Goal: Information Seeking & Learning: Check status

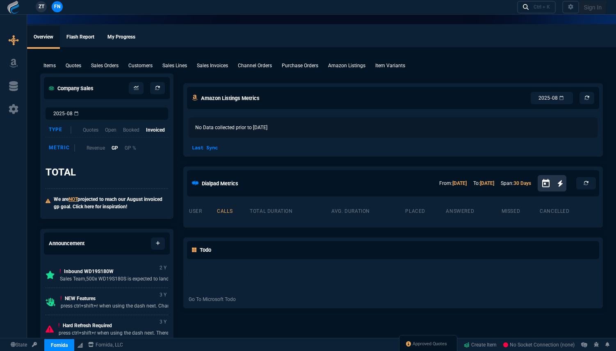
select select "19: totals"
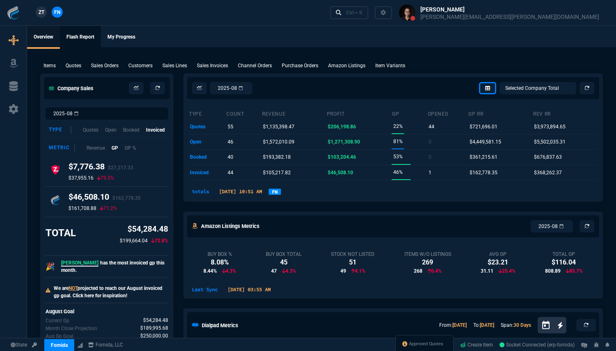
click at [82, 38] on link "Flash Report" at bounding box center [80, 37] width 41 height 23
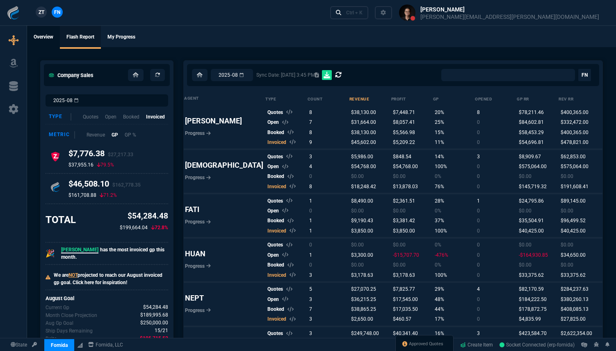
click at [52, 40] on link "Overview" at bounding box center [43, 37] width 33 height 23
select select "19: totals"
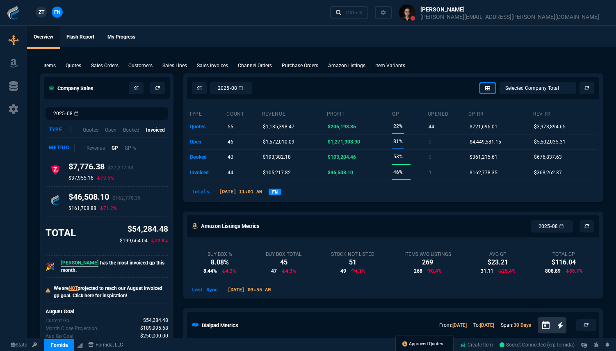
click at [409, 346] on span "Approved Quotes" at bounding box center [426, 344] width 34 height 7
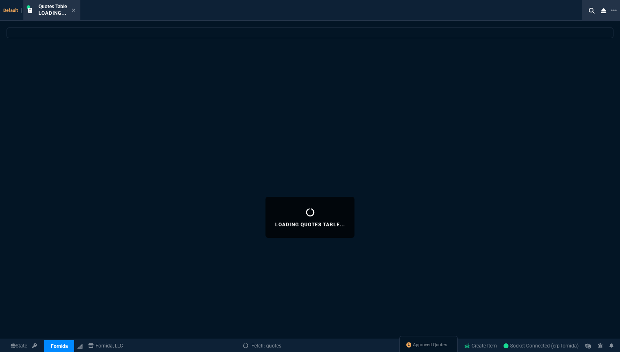
select select
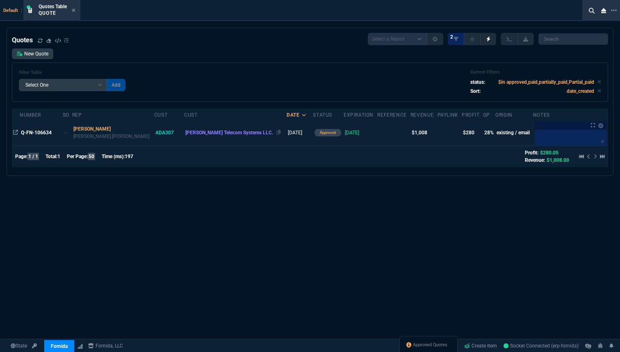
click at [185, 132] on span "[PERSON_NAME] Telecom Systems LLC." at bounding box center [229, 133] width 88 height 6
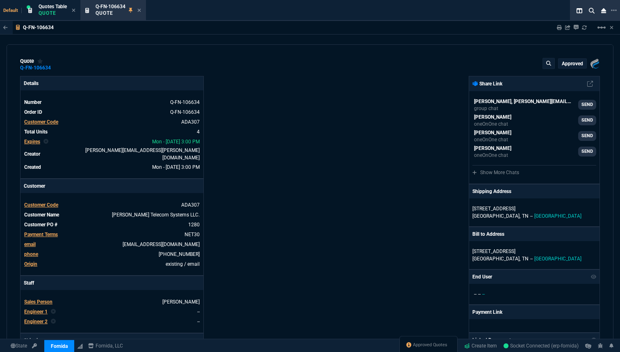
type input "31"
type input "109"
type input "32"
type input "50"
type input "499"
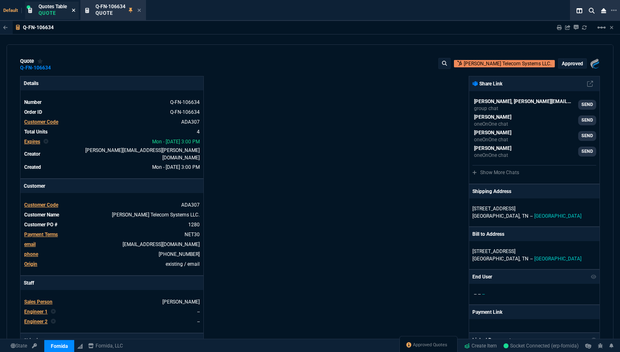
type input "195"
click at [74, 11] on icon at bounding box center [73, 10] width 3 height 3
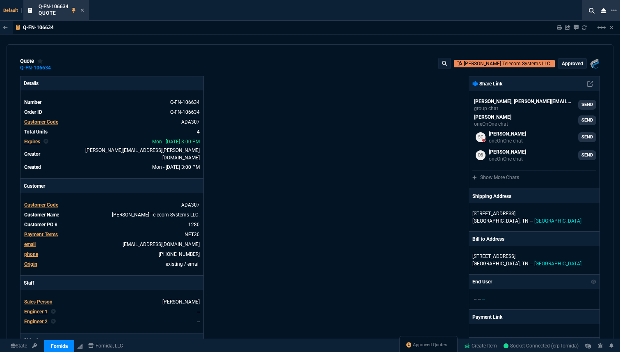
type input "30"
type input "21"
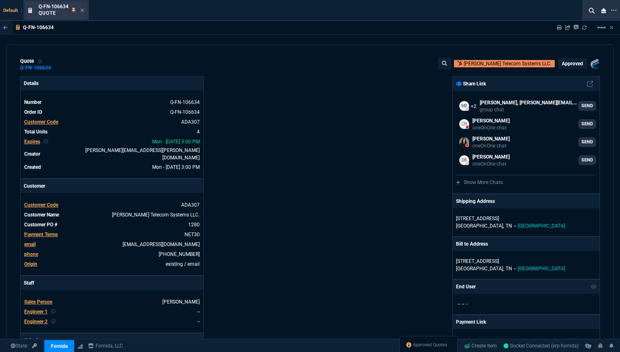
click at [84, 11] on div "Q-FN-106634 Quote" at bounding box center [56, 11] width 62 height 18
click at [82, 10] on icon at bounding box center [82, 10] width 3 height 3
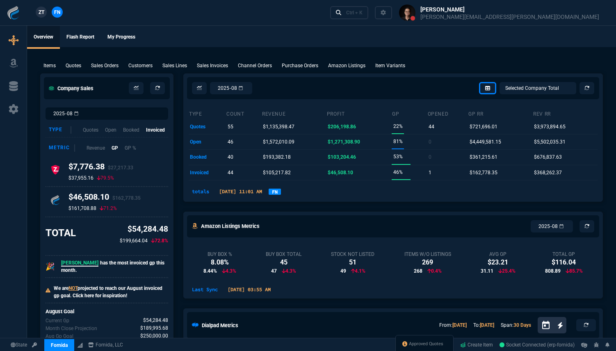
click at [247, 8] on div "ZT FN Ctrl + K" at bounding box center [308, 12] width 616 height 25
click at [85, 36] on link "Flash Report" at bounding box center [80, 37] width 41 height 23
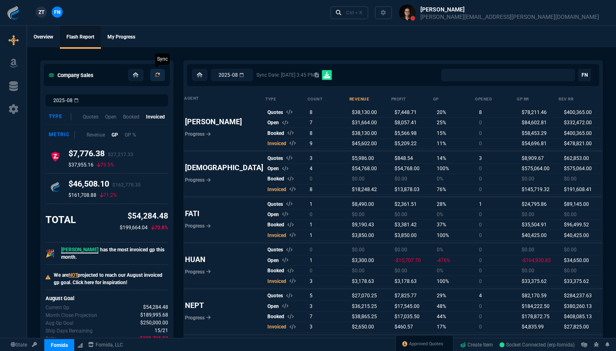
click at [162, 75] on link at bounding box center [157, 75] width 15 height 12
click at [253, 18] on div "ZT FN Ctrl + K" at bounding box center [308, 12] width 616 height 25
select select "0:"
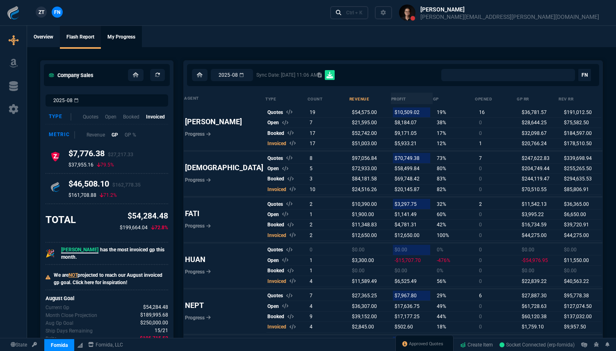
click at [113, 38] on link "My Progress" at bounding box center [121, 37] width 41 height 23
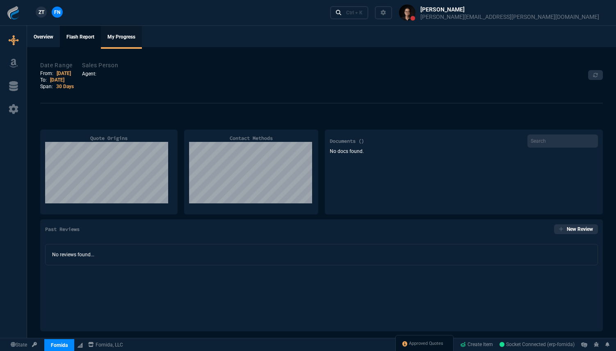
click at [92, 37] on link "Flash Report" at bounding box center [80, 37] width 41 height 23
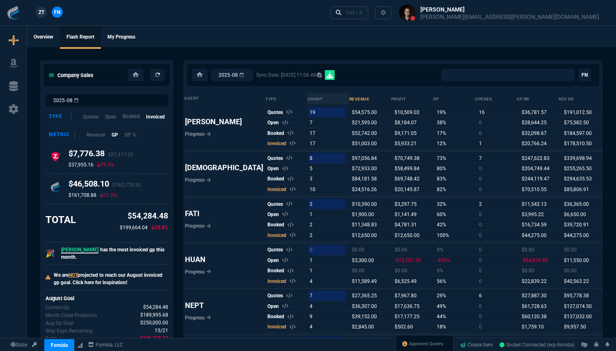
click at [133, 120] on p "Booked" at bounding box center [131, 117] width 17 height 8
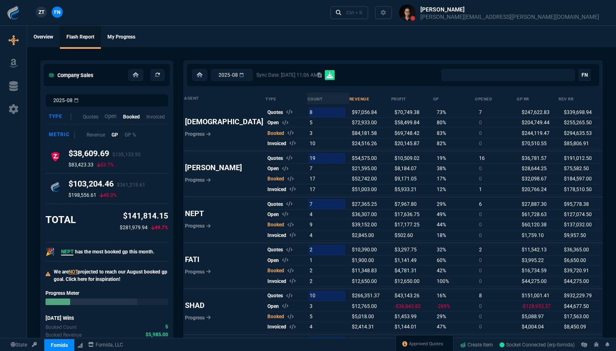
click at [112, 116] on p "Open" at bounding box center [111, 117] width 12 height 8
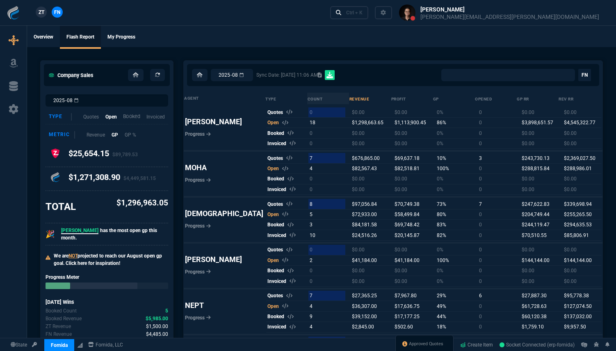
click at [127, 117] on p "Booked" at bounding box center [131, 117] width 17 height 8
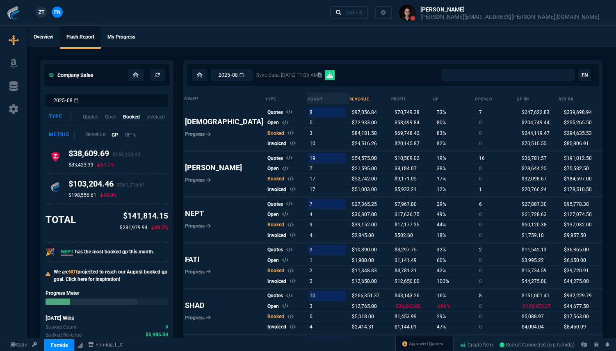
click at [97, 137] on p "Revenue" at bounding box center [95, 135] width 19 height 8
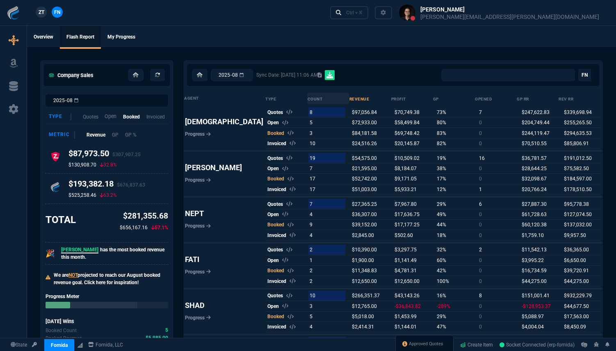
click at [111, 117] on p "Open" at bounding box center [111, 117] width 12 height 8
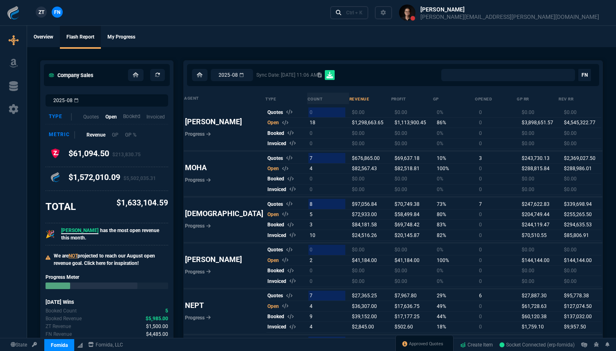
click at [128, 118] on p "Booked" at bounding box center [131, 117] width 17 height 8
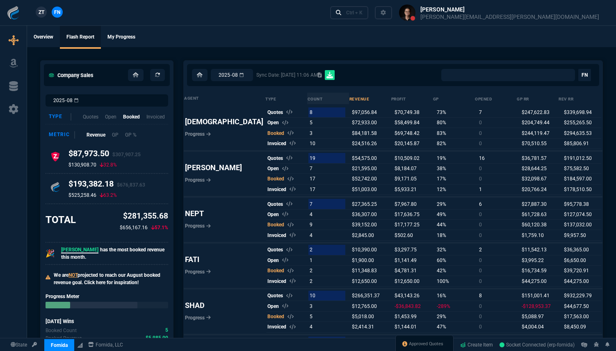
click at [167, 118] on div "Type Quotes Open Booked Invoiced" at bounding box center [107, 117] width 123 height 15
click at [162, 118] on p "Invoiced" at bounding box center [155, 117] width 19 height 8
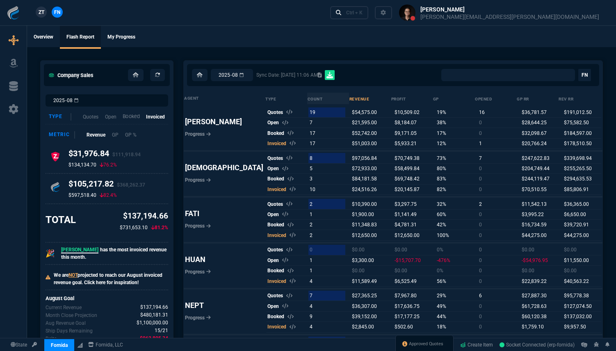
click at [133, 115] on p "Booked" at bounding box center [131, 117] width 17 height 8
click at [101, 115] on div "Type Quotes Open Booked Invoiced" at bounding box center [107, 117] width 123 height 15
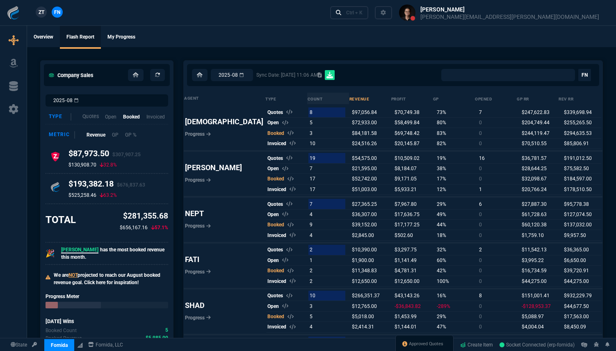
click at [84, 116] on p "Quotes" at bounding box center [90, 117] width 16 height 8
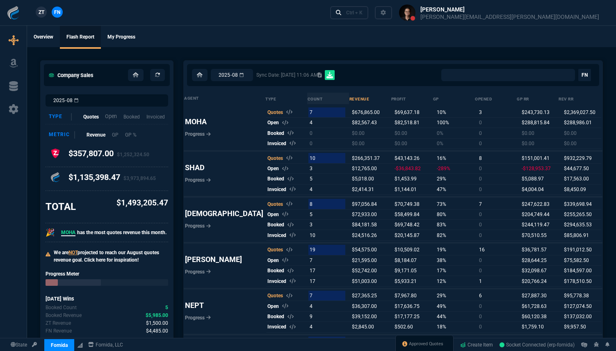
click at [114, 120] on p "Open" at bounding box center [111, 117] width 12 height 8
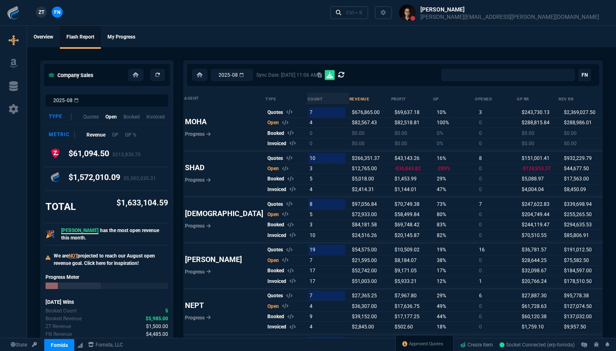
select select "0:"
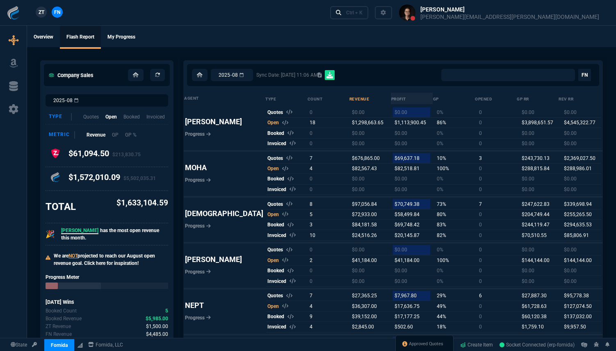
click at [345, 20] on div "ZT FN Ctrl + K" at bounding box center [308, 12] width 616 height 25
